Goal: Find specific page/section: Find specific page/section

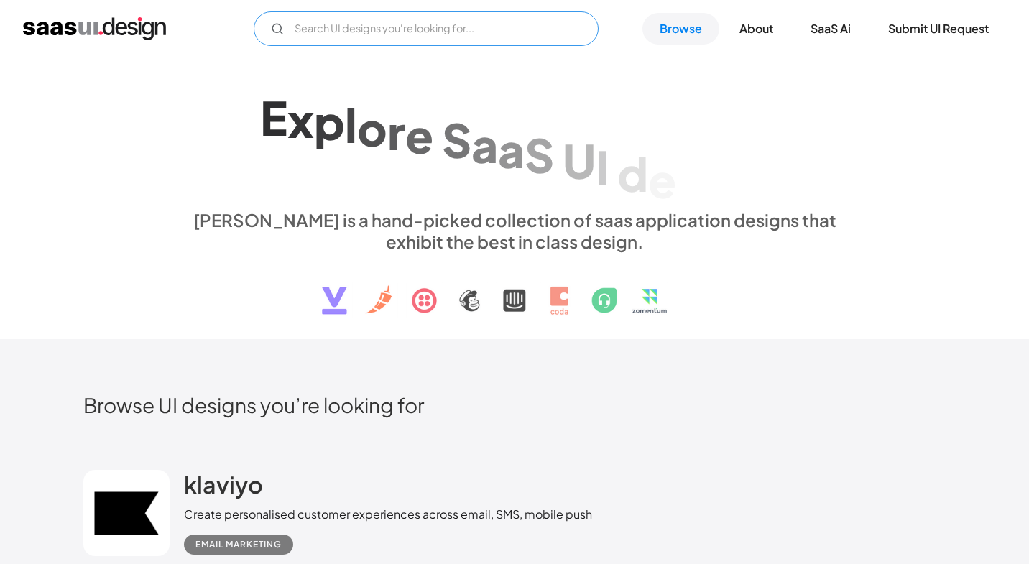
click at [363, 33] on input "Email Form" at bounding box center [426, 28] width 345 height 34
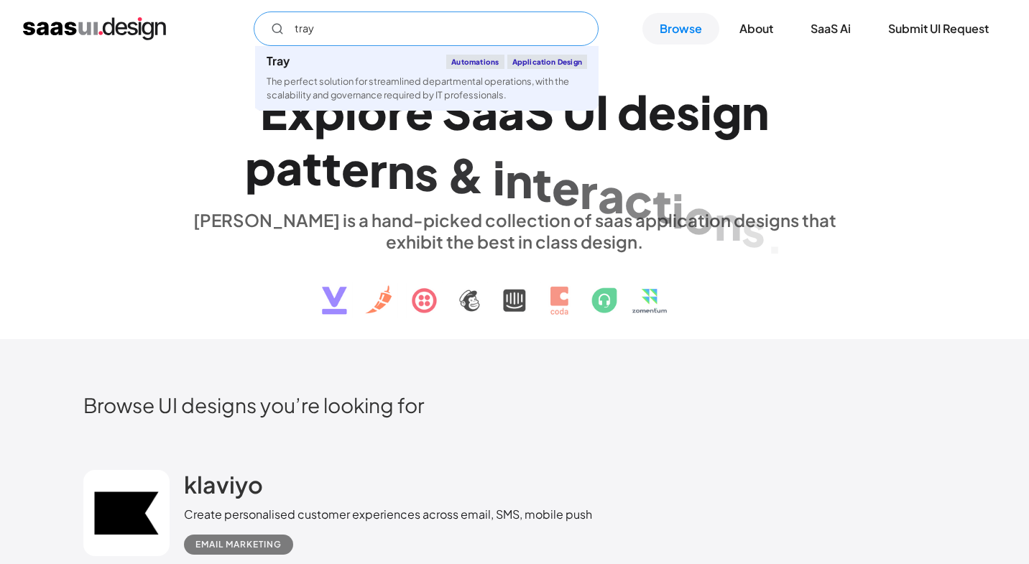
type input "tray"
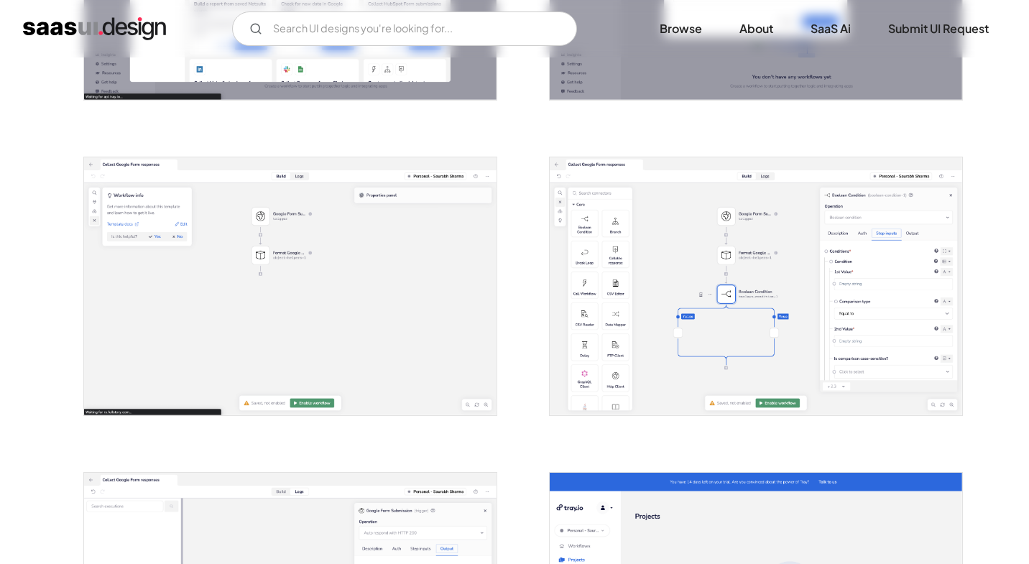
scroll to position [1421, 0]
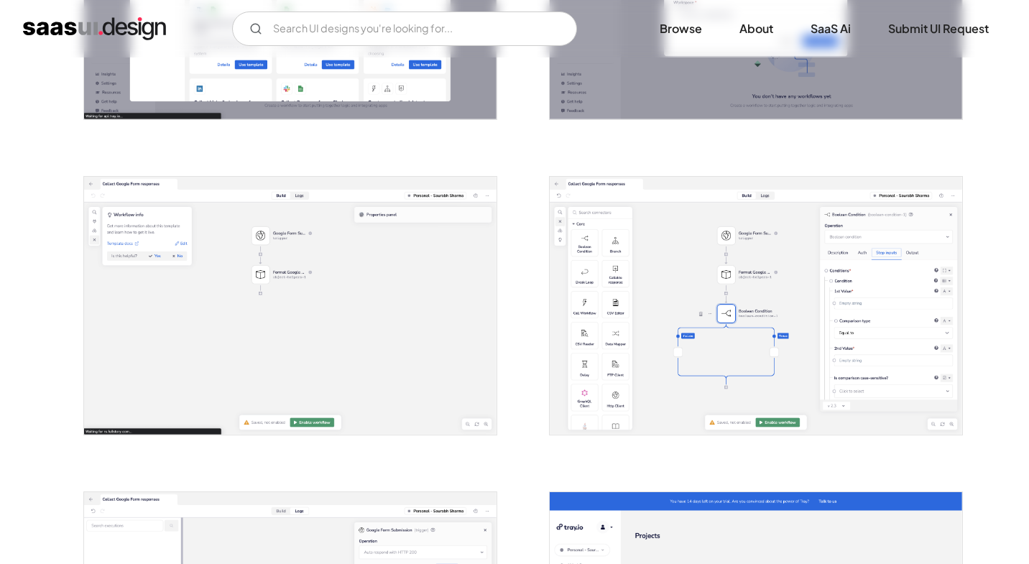
click at [231, 324] on img "open lightbox" at bounding box center [290, 306] width 412 height 258
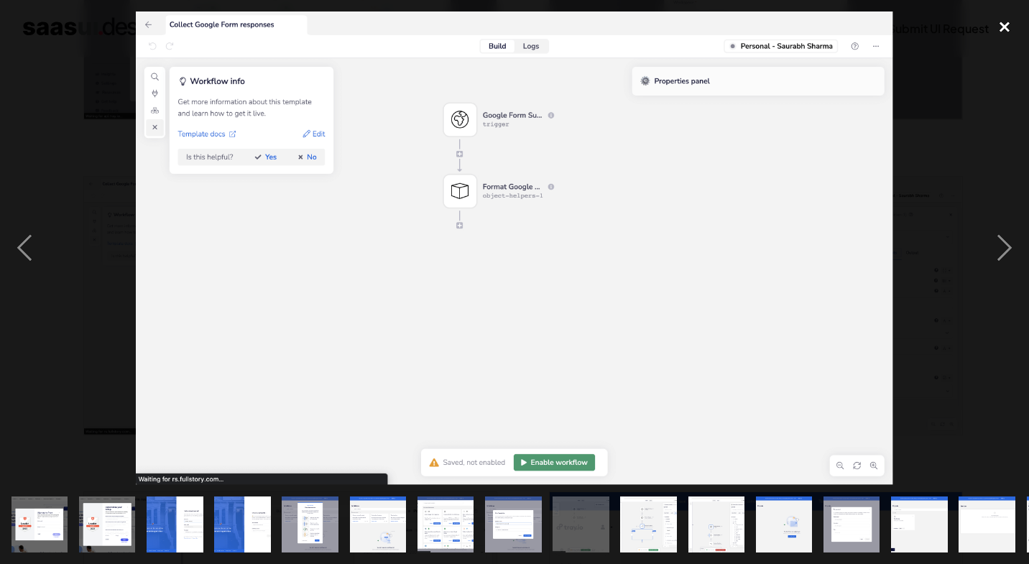
click at [1016, 26] on div "close lightbox" at bounding box center [1004, 27] width 49 height 32
